Goal: Information Seeking & Learning: Learn about a topic

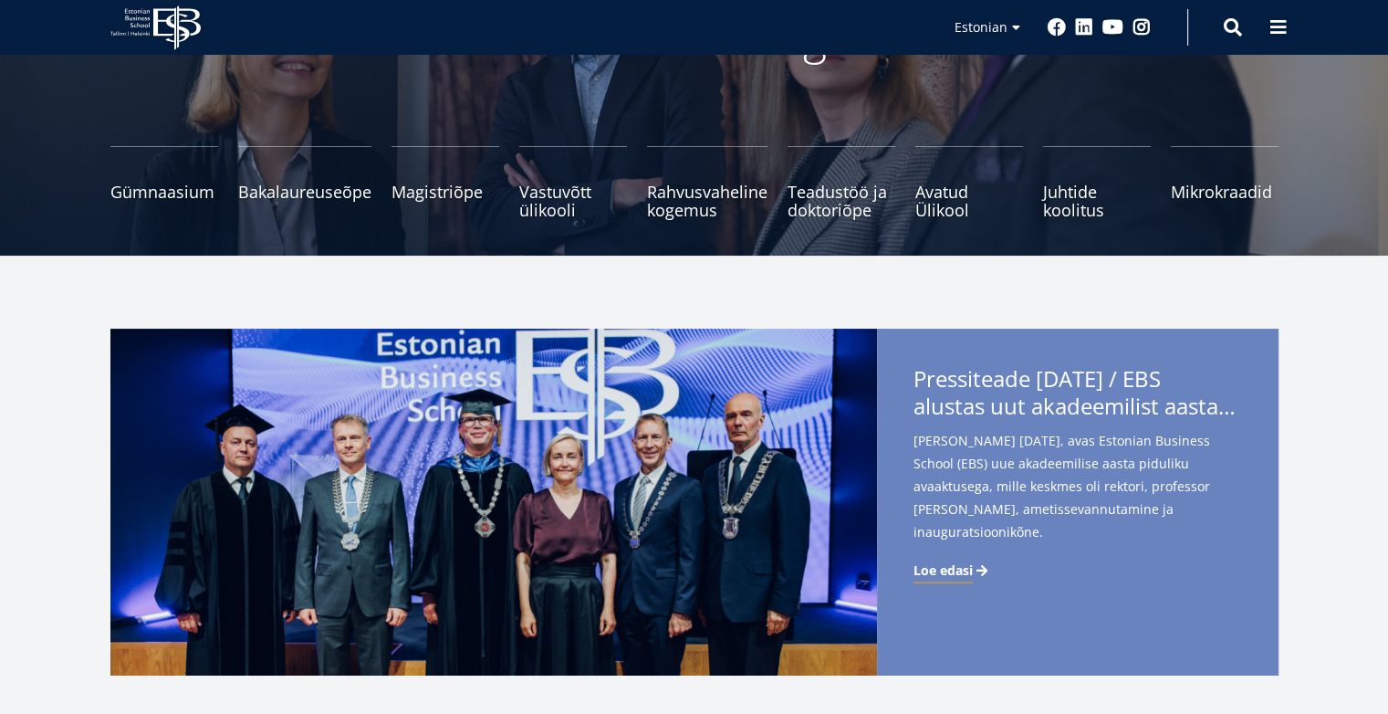
click at [318, 205] on small "Tutvu ja registreeru" at bounding box center [304, 218] width 133 height 27
click at [402, 205] on small "Tutvu ja registreeru" at bounding box center [446, 218] width 108 height 27
